Goal: Go to known website: Access a specific website the user already knows

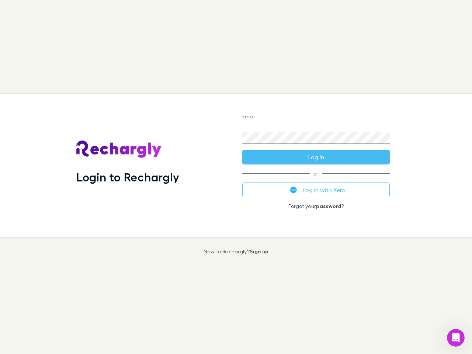
click at [236, 177] on div "Login to Rechargly" at bounding box center [153, 165] width 166 height 143
click at [316, 117] on input "Email" at bounding box center [315, 117] width 147 height 12
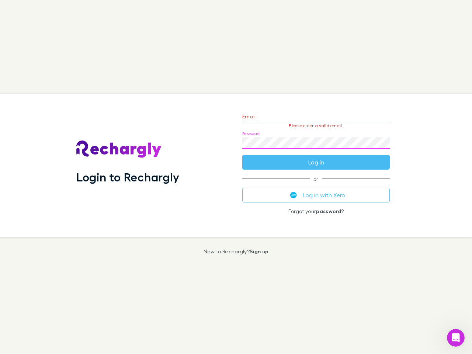
click at [316, 157] on form "Email Please enter a valid email. Password Log in" at bounding box center [315, 137] width 147 height 64
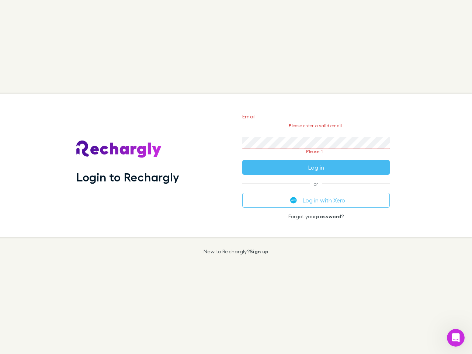
click at [316, 190] on div "Email Please enter a valid email. Password Please fill Log in or Log in with Xe…" at bounding box center [315, 165] width 159 height 143
click at [456, 338] on icon "Open Intercom Messenger" at bounding box center [456, 338] width 12 height 12
